Goal: Task Accomplishment & Management: Manage account settings

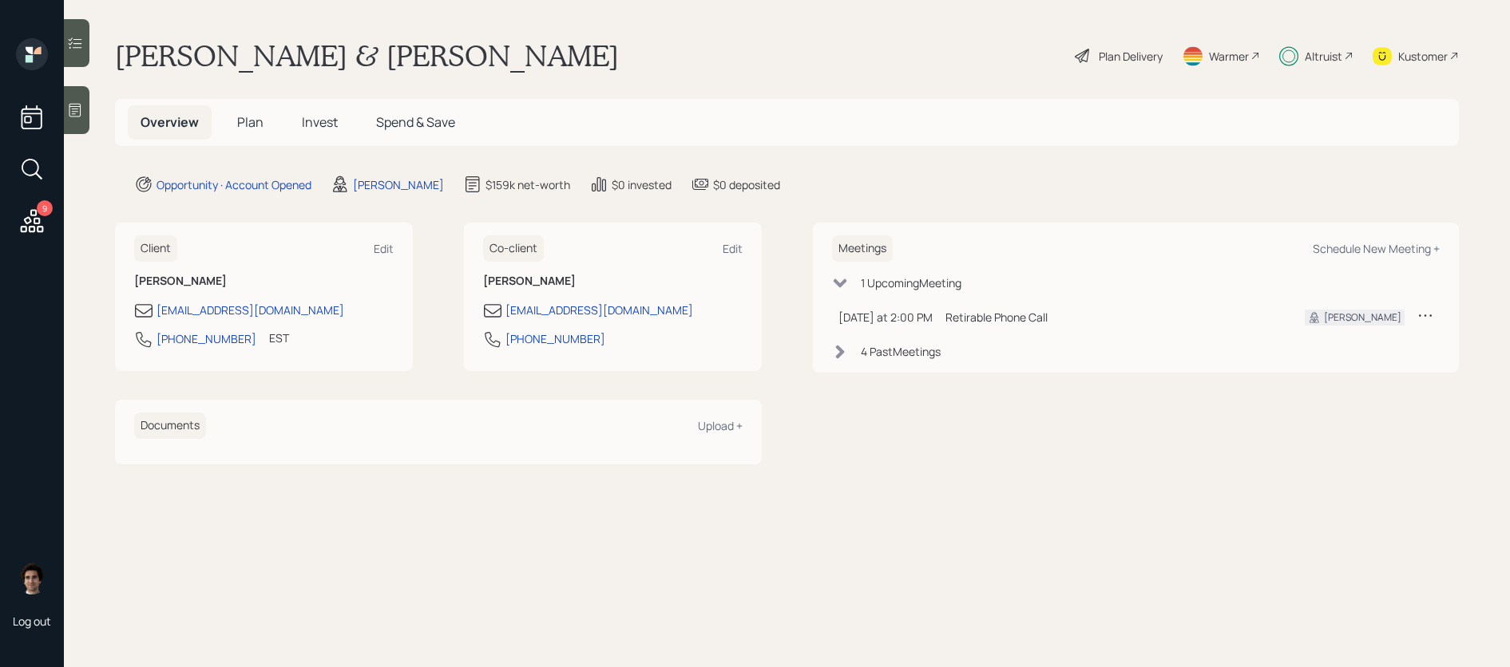
click at [242, 119] on span "Plan" at bounding box center [250, 122] width 26 height 18
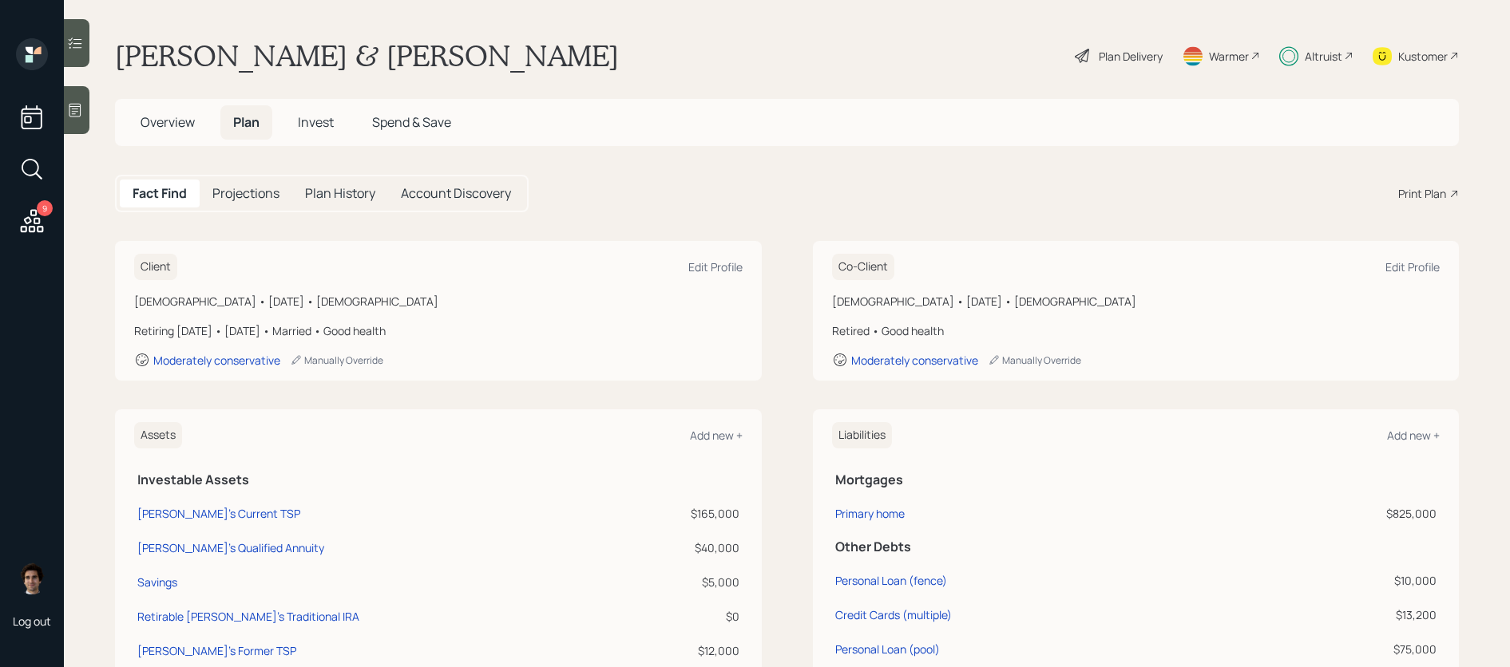
click at [1143, 53] on div "Plan Delivery" at bounding box center [1131, 56] width 64 height 17
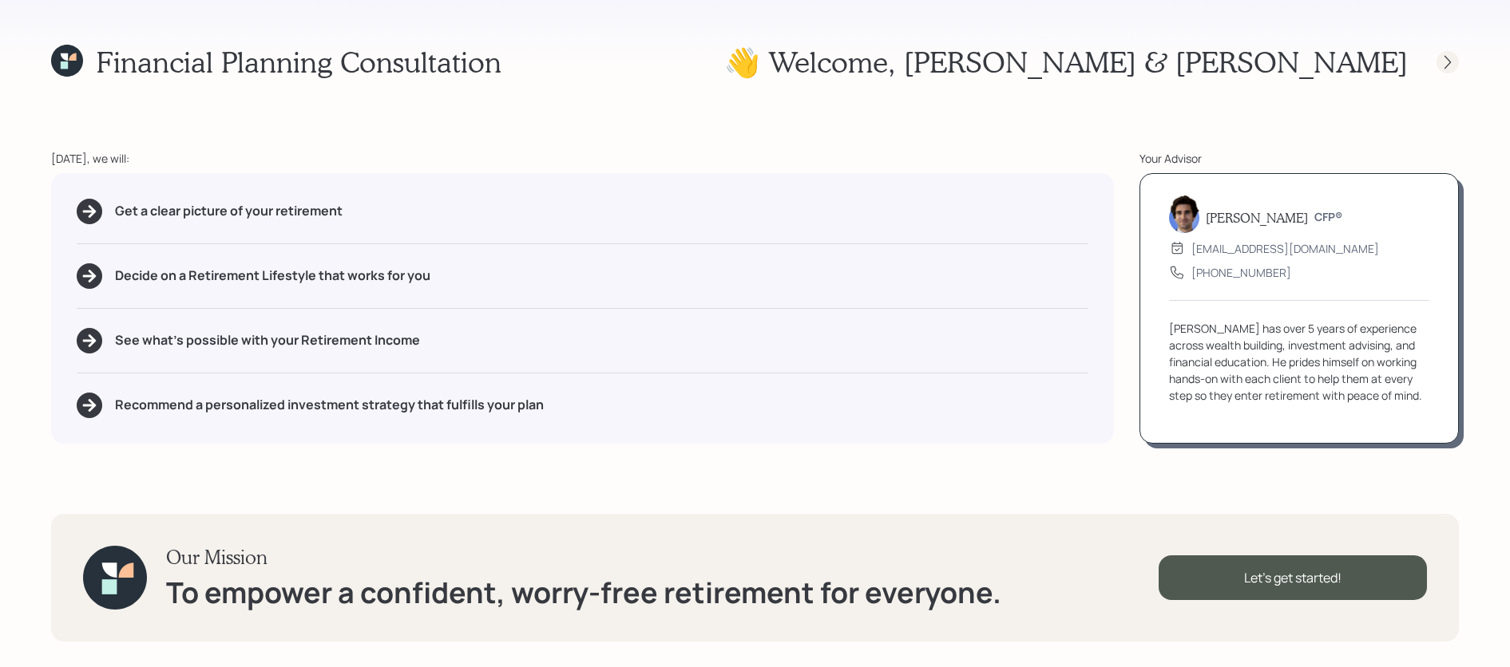
click at [1447, 58] on icon at bounding box center [1447, 62] width 6 height 14
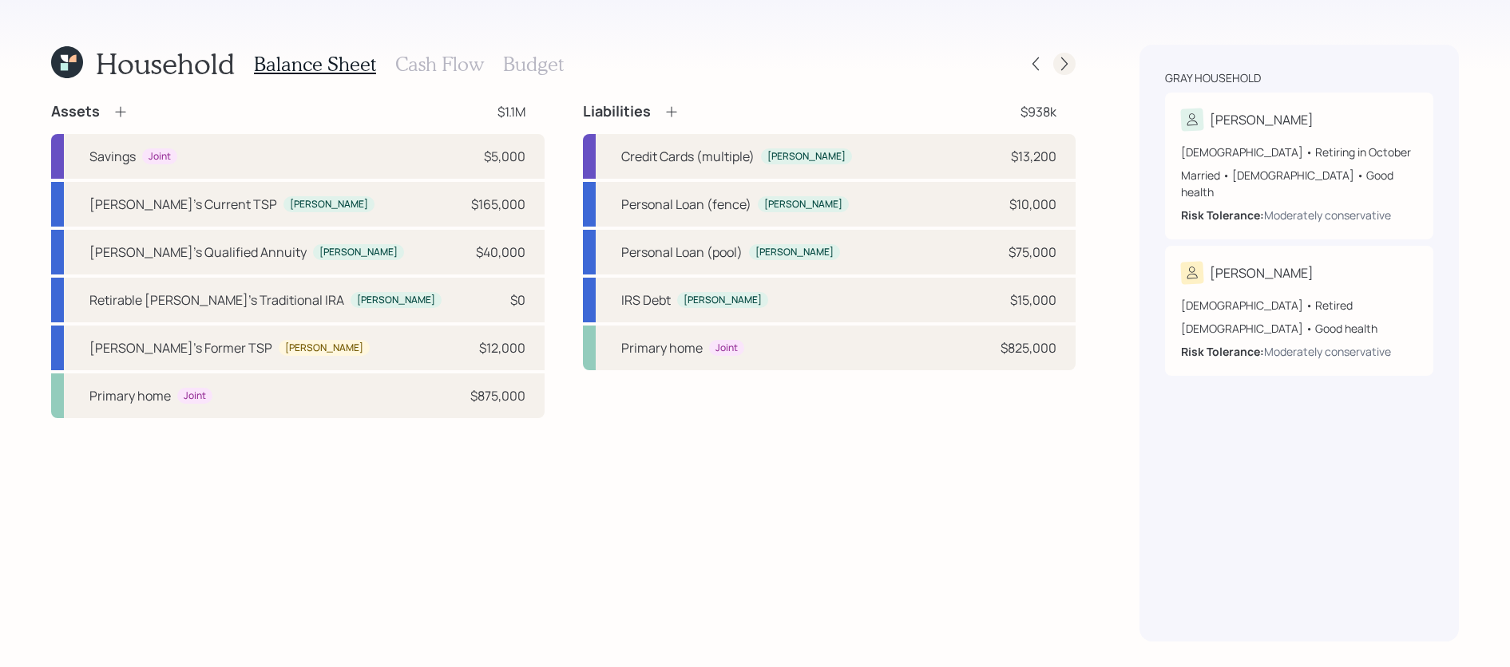
click at [1060, 65] on icon at bounding box center [1064, 64] width 16 height 16
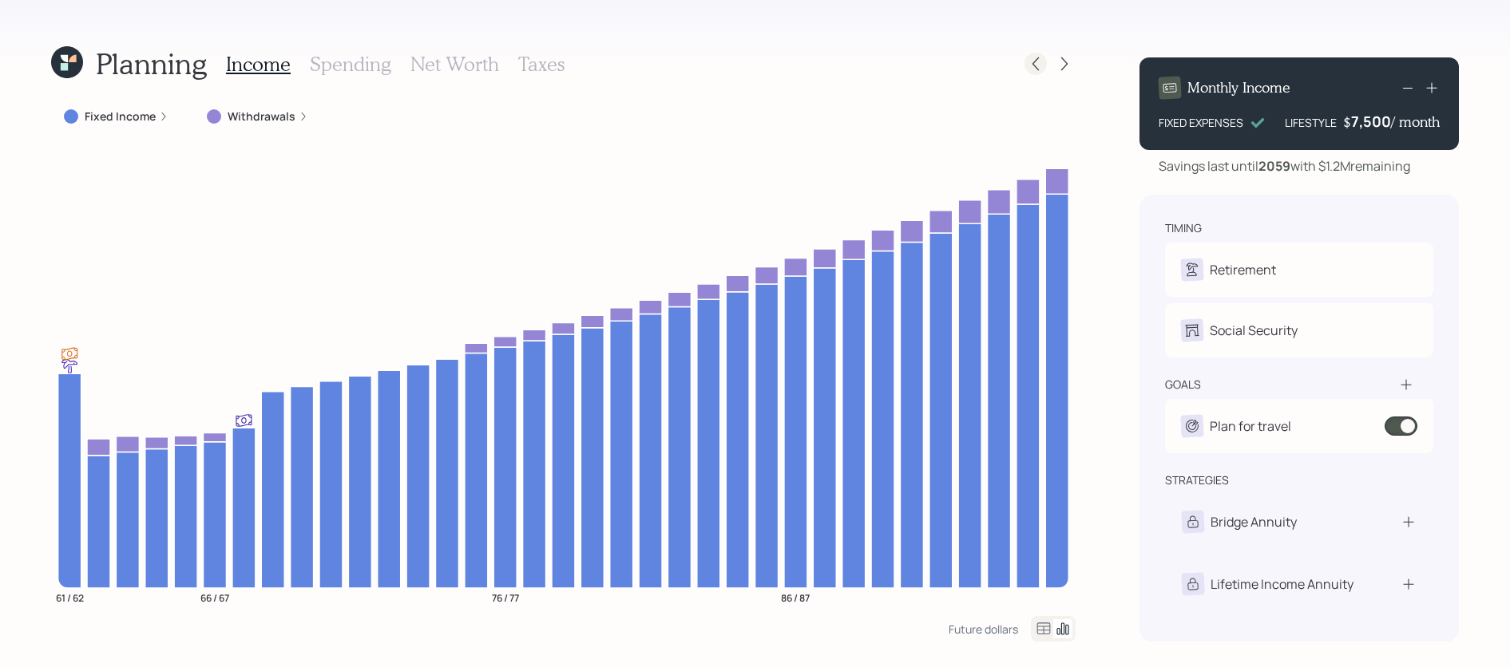
click at [1044, 65] on div at bounding box center [1035, 64] width 22 height 22
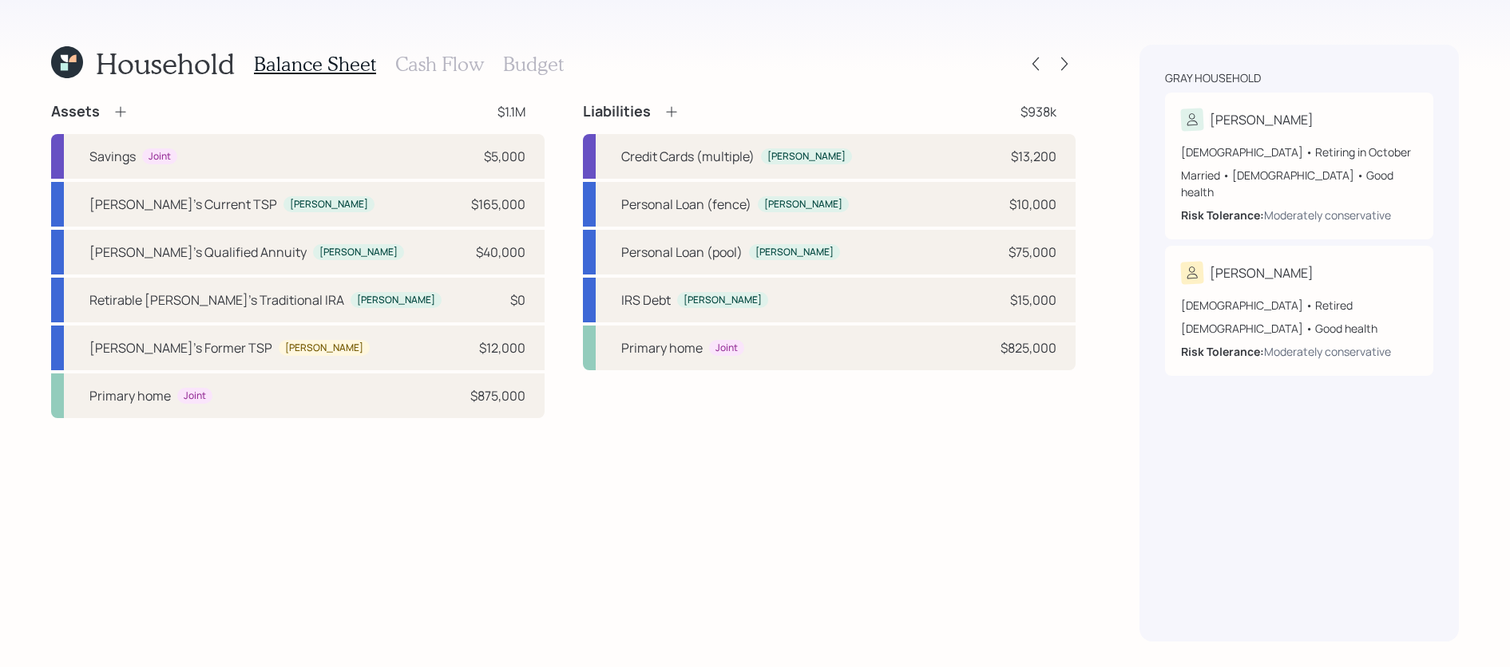
click at [42, 74] on div "Household Balance Sheet Cash Flow Budget Assets $1.1M Savings Joint $5,000 [PER…" at bounding box center [755, 333] width 1510 height 667
click at [69, 74] on icon at bounding box center [67, 62] width 32 height 32
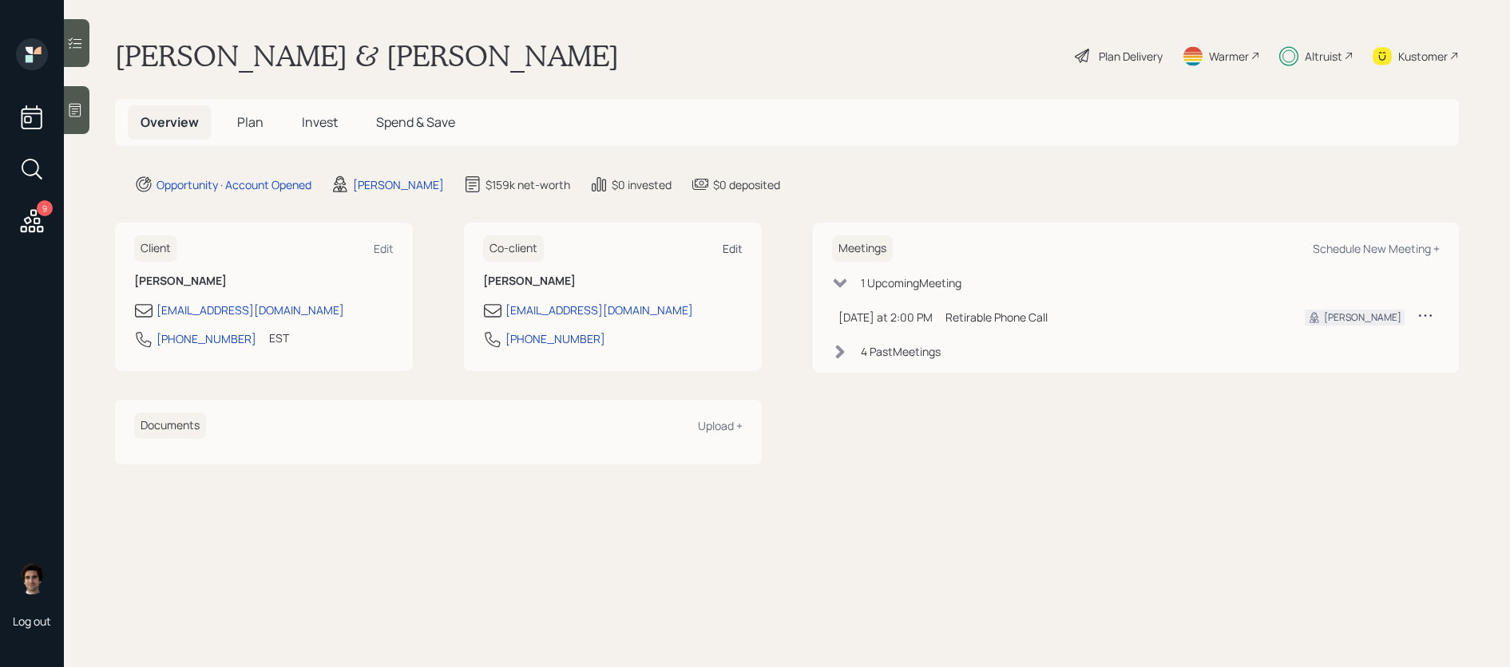
click at [730, 252] on div "Edit" at bounding box center [733, 248] width 20 height 15
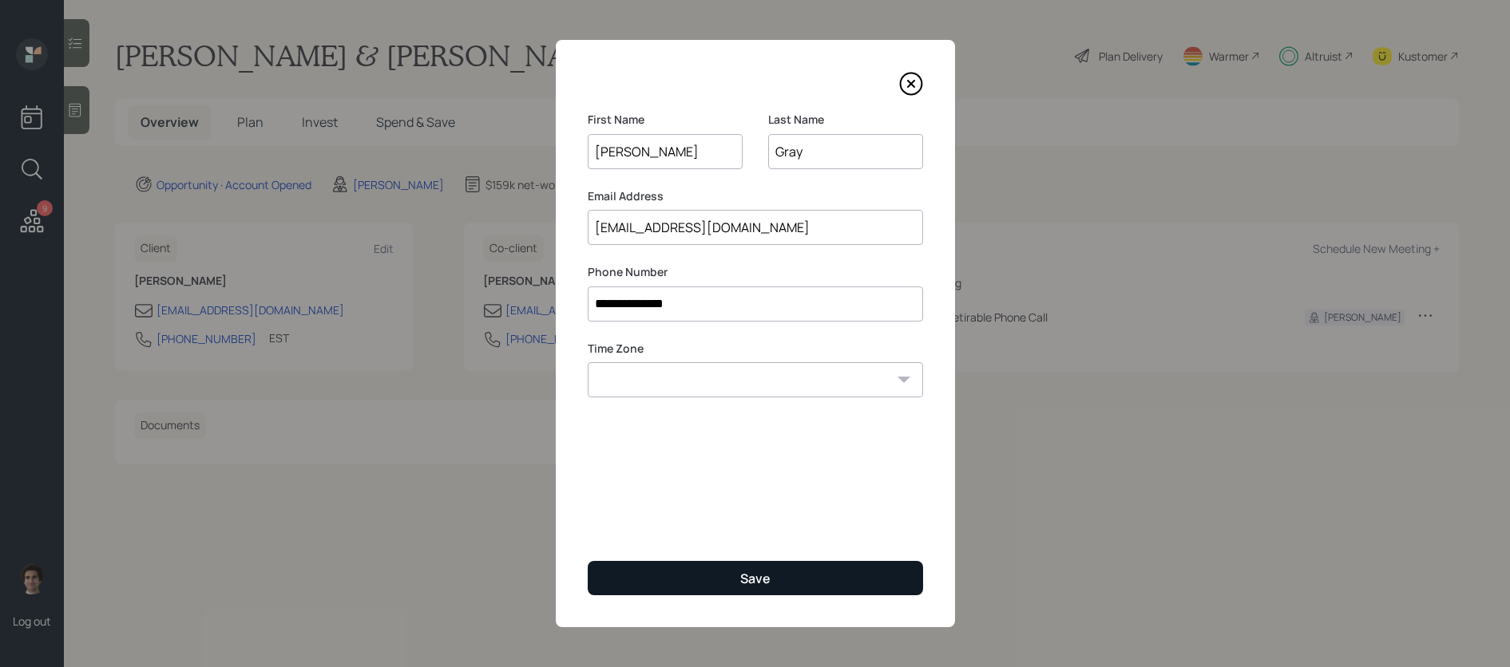
type input "[PERSON_NAME]"
click at [745, 584] on div "Save" at bounding box center [755, 579] width 30 height 18
